Goal: Navigation & Orientation: Find specific page/section

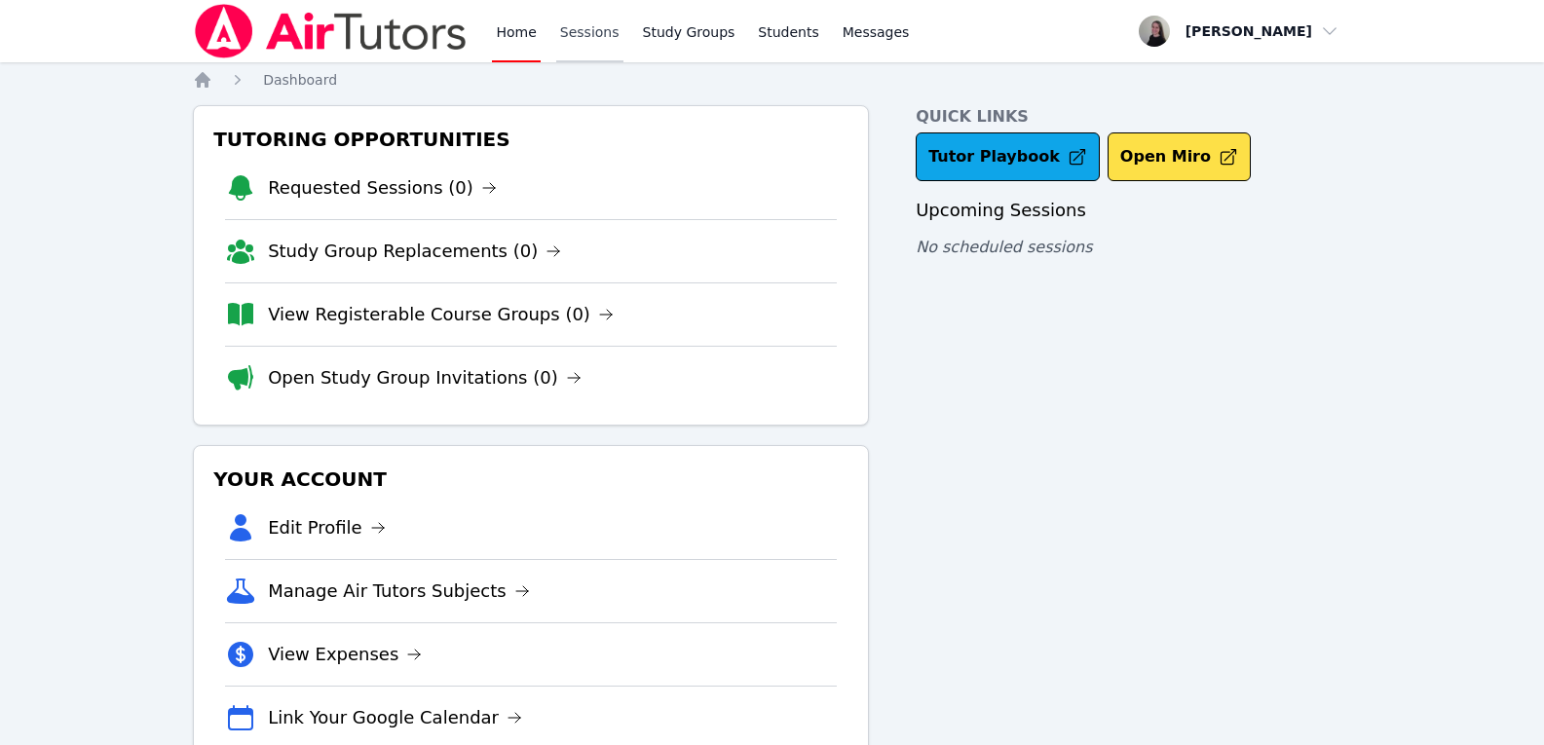
click at [577, 44] on link "Sessions" at bounding box center [589, 31] width 67 height 62
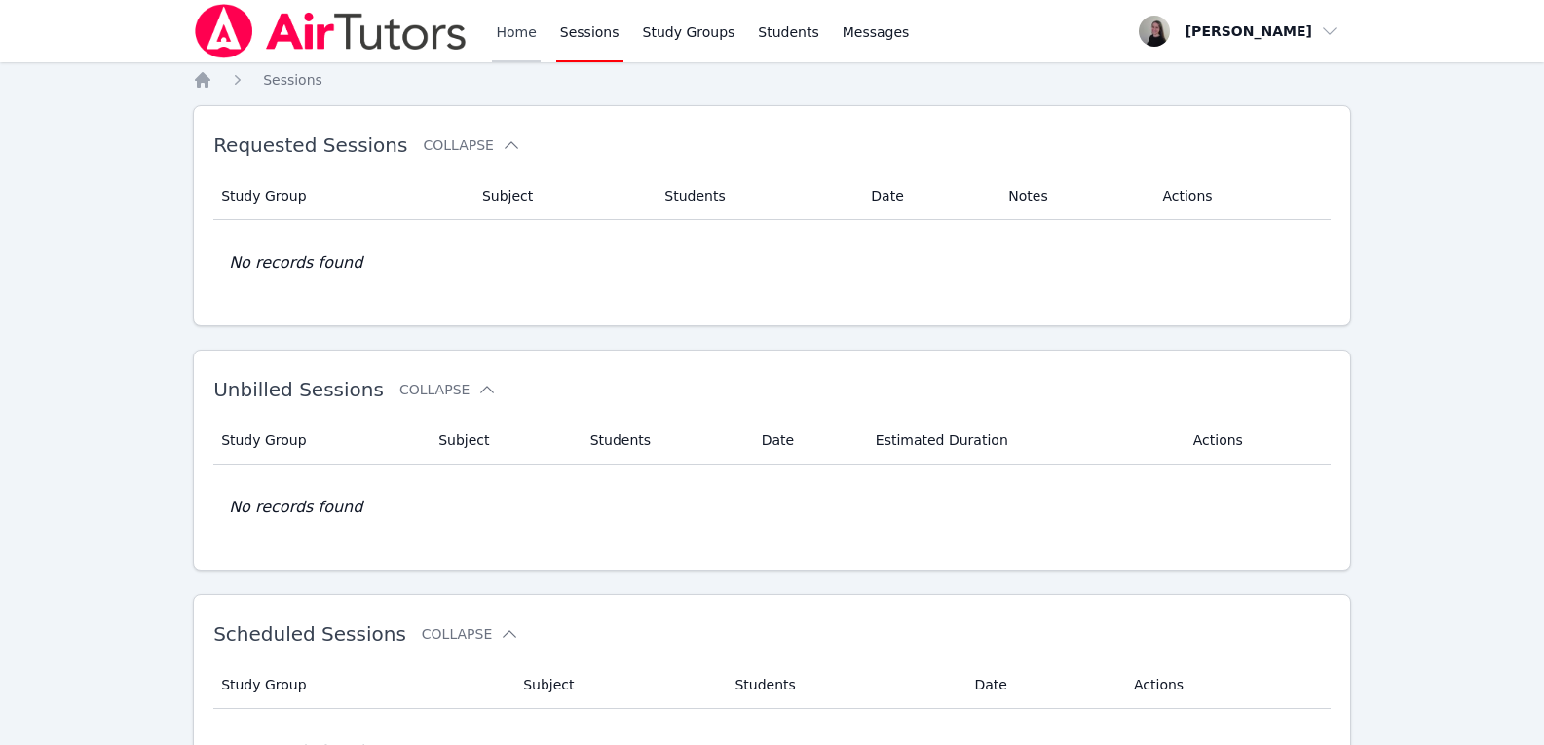
click at [519, 40] on link "Home" at bounding box center [516, 31] width 48 height 62
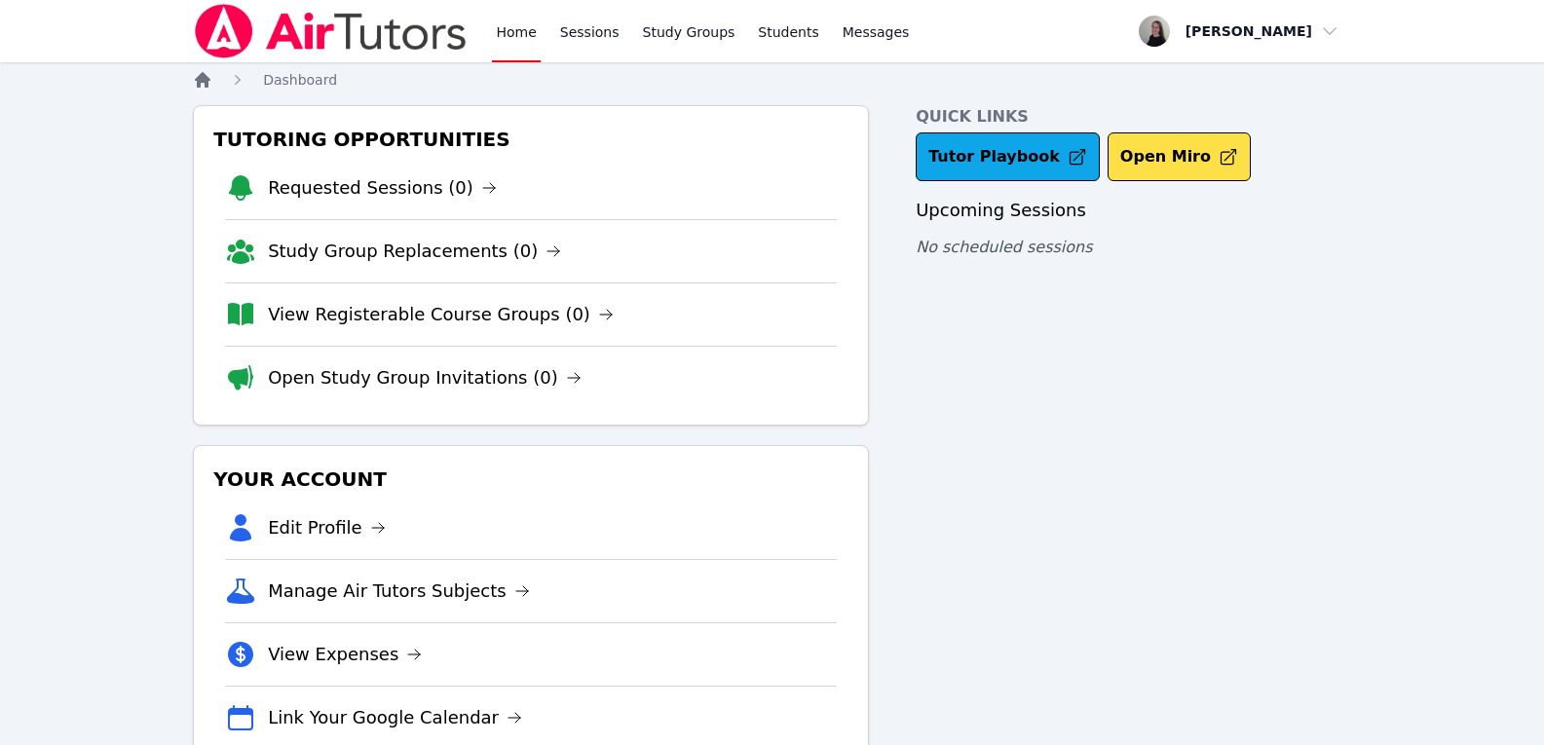
click at [202, 75] on icon "Breadcrumb" at bounding box center [203, 80] width 16 height 16
click at [314, 29] on img at bounding box center [331, 31] width 276 height 55
